Goal: Register for event/course

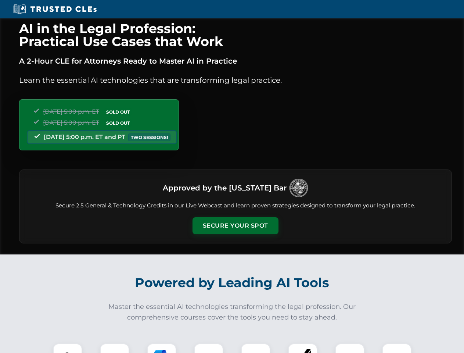
click at [235, 226] on button "Secure Your Spot" at bounding box center [236, 225] width 86 height 17
click at [68, 348] on img at bounding box center [67, 358] width 21 height 21
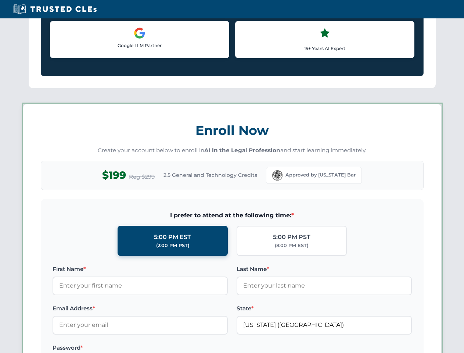
click at [162, 348] on label "Password *" at bounding box center [140, 347] width 175 height 9
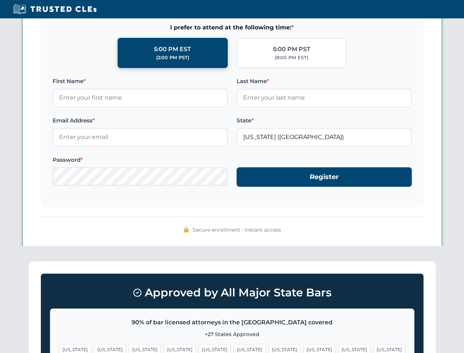
click at [339, 348] on span "[US_STATE]" at bounding box center [355, 349] width 32 height 11
